Goal: Obtain resource: Obtain resource

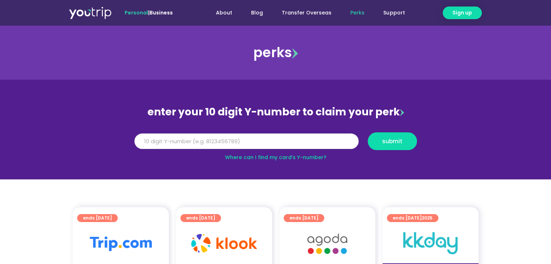
click at [277, 145] on input "Y Number" at bounding box center [246, 142] width 224 height 16
type input "8810559297"
click at [395, 143] on span "submit" at bounding box center [392, 141] width 20 height 5
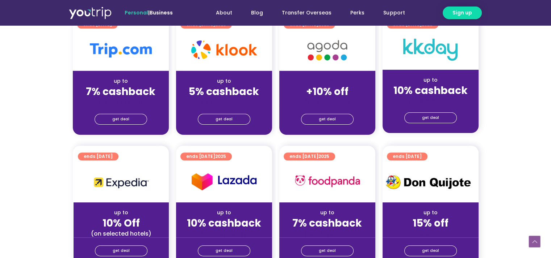
scroll to position [145, 0]
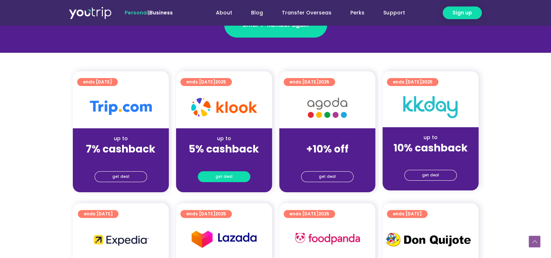
click at [225, 176] on span "get deal" at bounding box center [223, 177] width 17 height 10
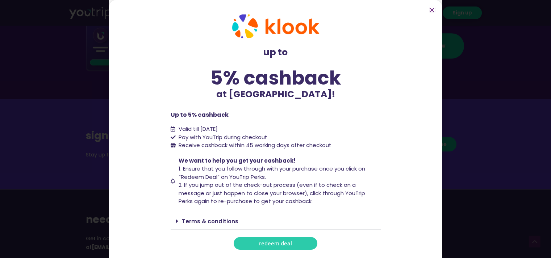
scroll to position [917, 0]
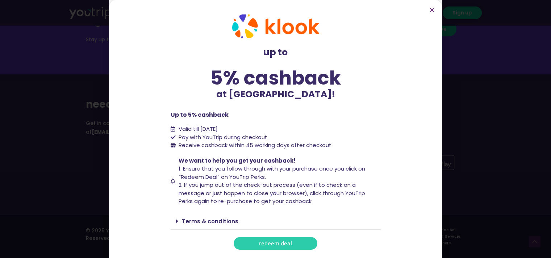
click at [267, 242] on span "redeem deal" at bounding box center [275, 243] width 33 height 5
